Goal: Information Seeking & Learning: Learn about a topic

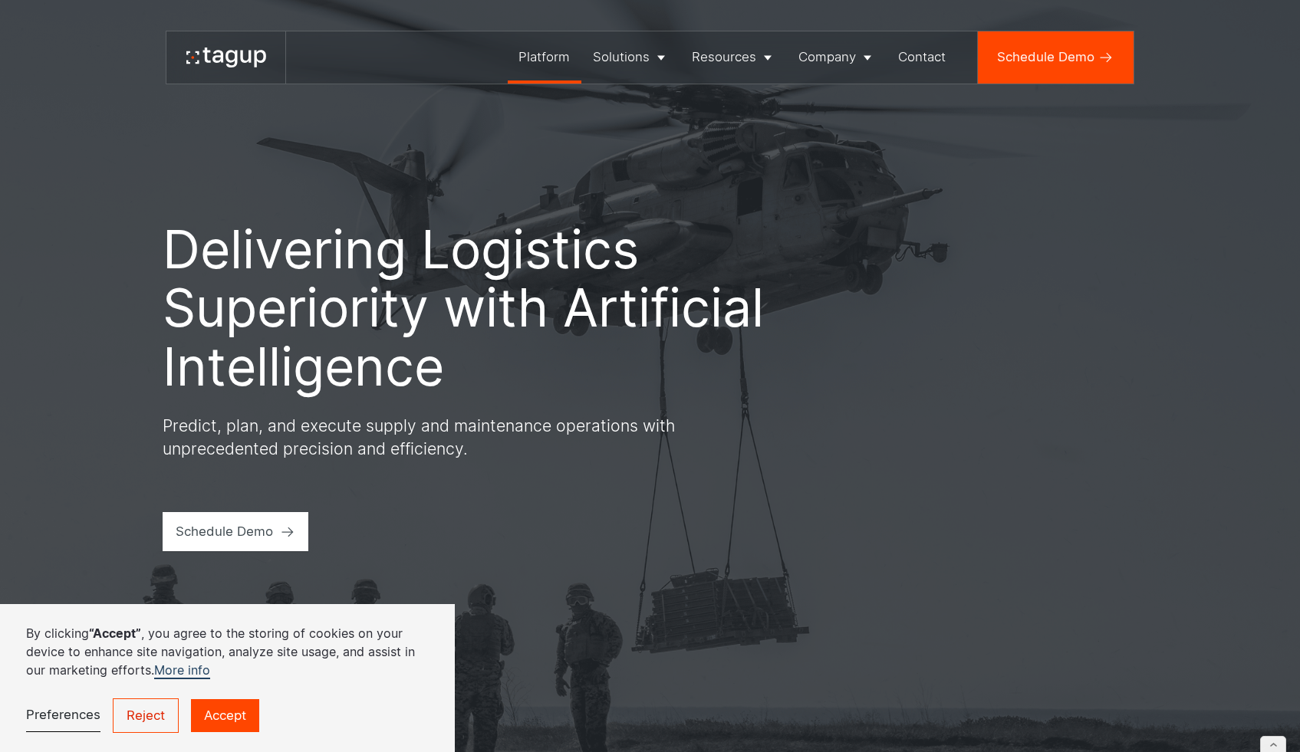
click at [563, 51] on div "Platform" at bounding box center [543, 57] width 51 height 19
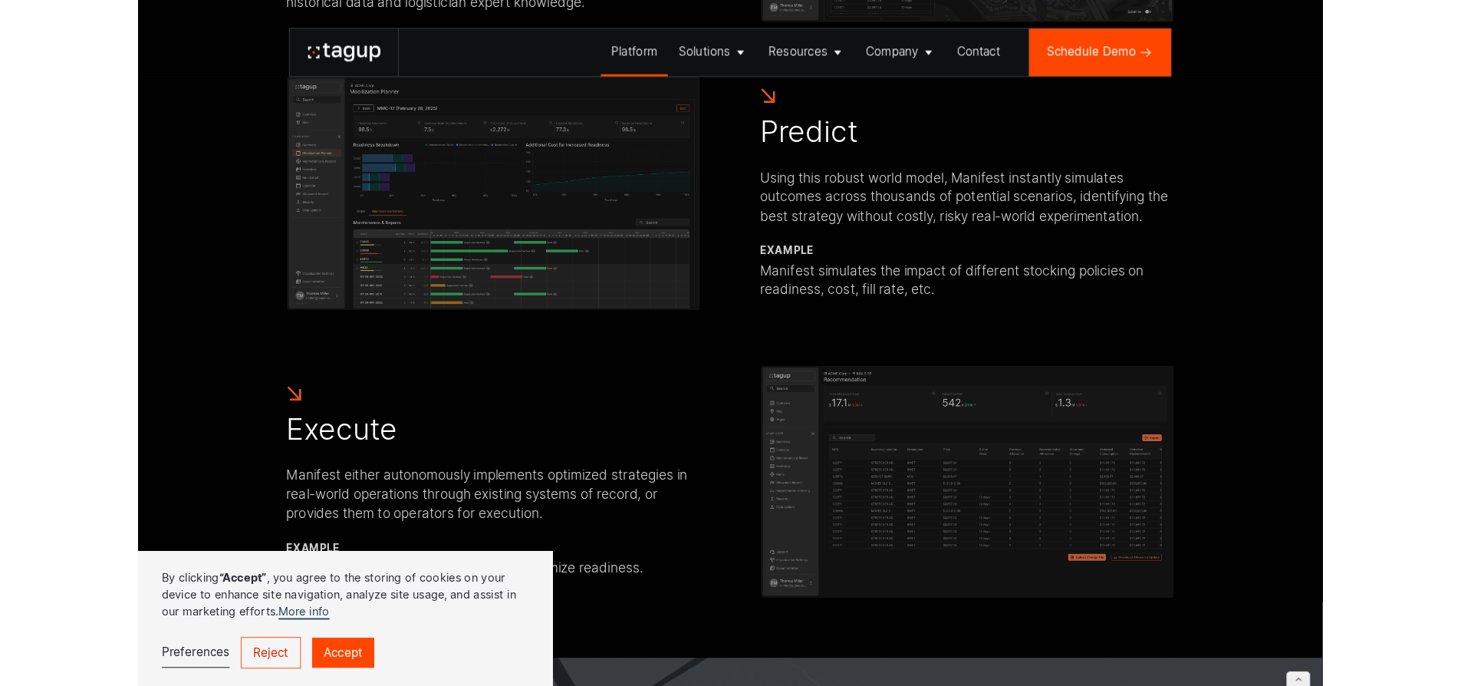
scroll to position [1482, 0]
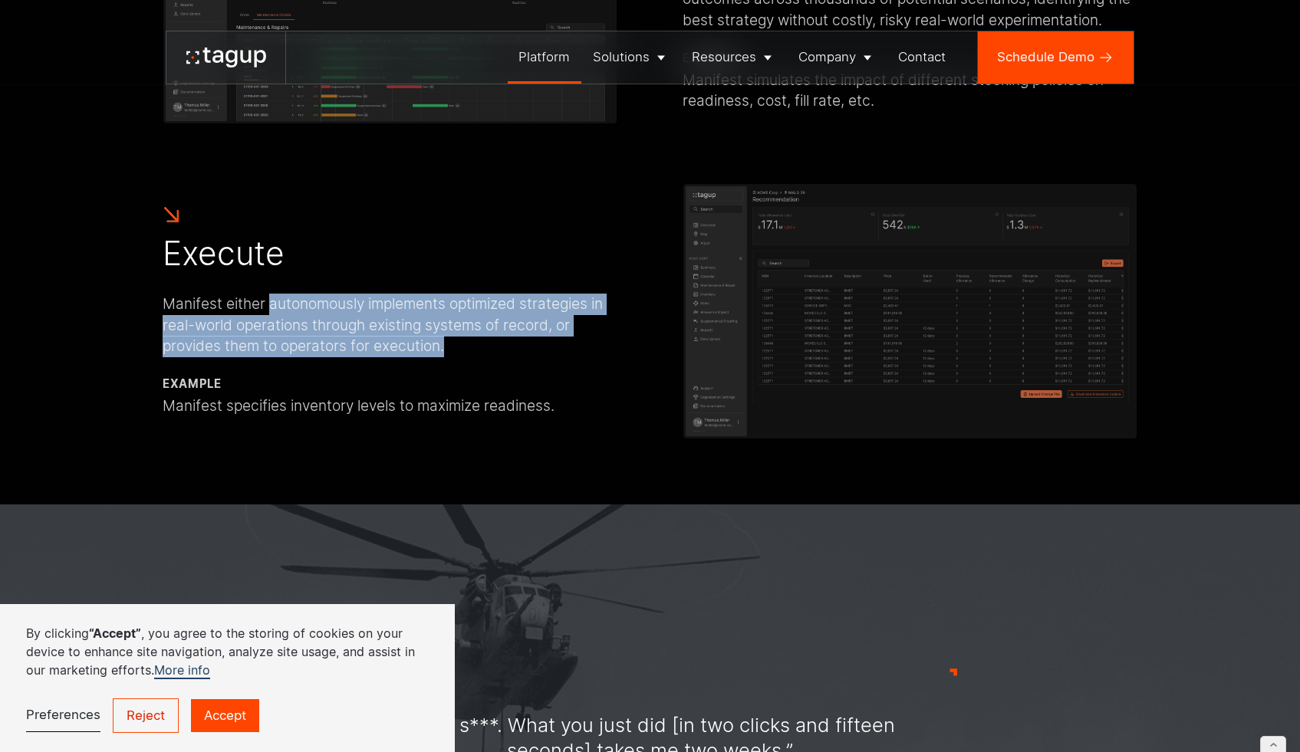
drag, startPoint x: 268, startPoint y: 312, endPoint x: 450, endPoint y: 364, distance: 189.6
click at [452, 351] on div "Manifest either autonomously implements optimized strategies in real-world oper…" at bounding box center [390, 326] width 455 height 64
copy div "autonomously implements optimized strategies in real-world operations through e…"
